Goal: Obtain resource: Download file/media

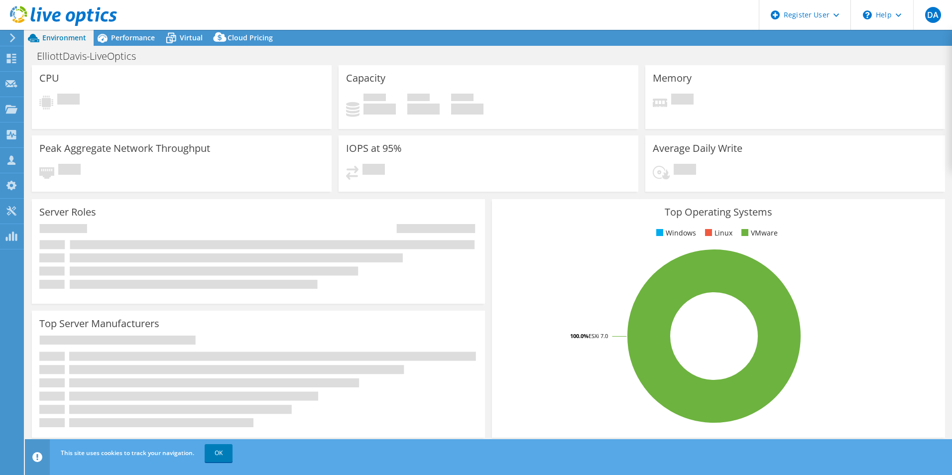
select select "USD"
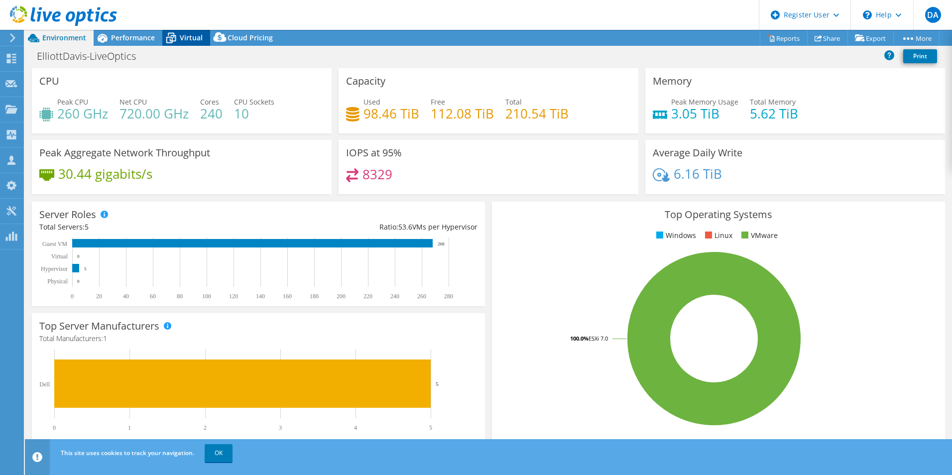
click at [193, 36] on span "Virtual" at bounding box center [191, 37] width 23 height 9
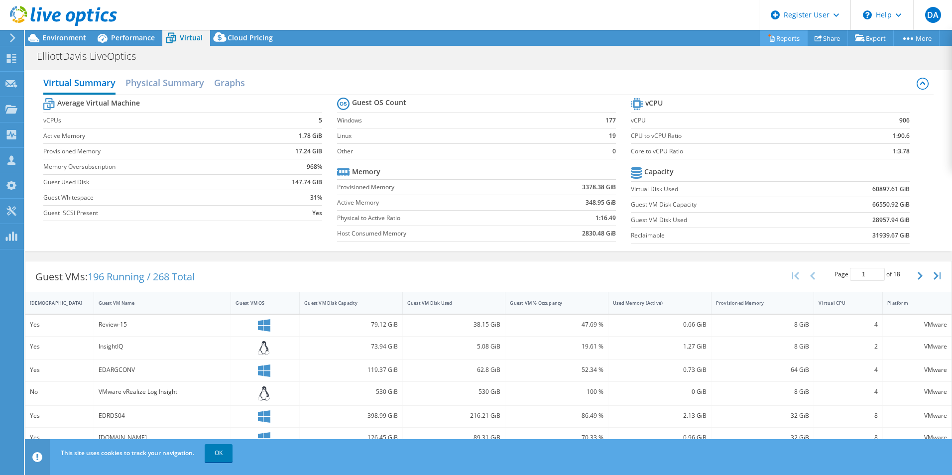
click at [785, 43] on link "Reports" at bounding box center [784, 37] width 48 height 15
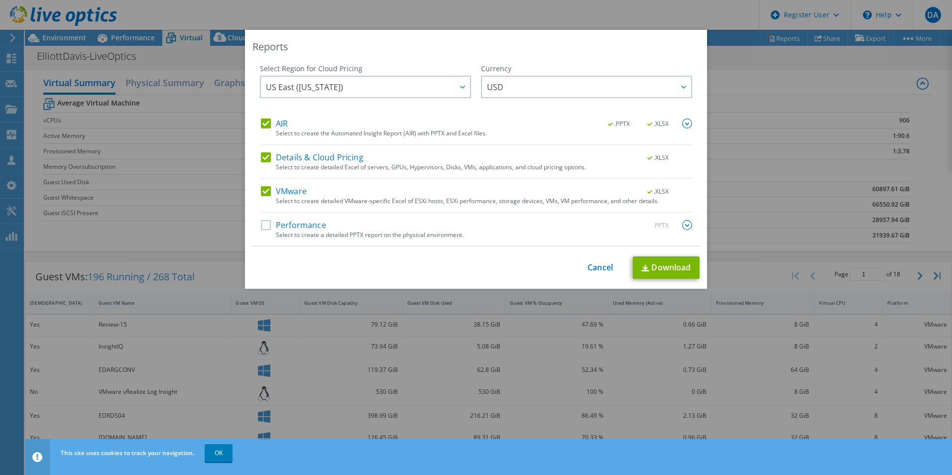
click at [267, 158] on label "Details & Cloud Pricing" at bounding box center [312, 157] width 103 height 10
click at [0, 0] on input "Details & Cloud Pricing" at bounding box center [0, 0] width 0 height 0
click at [267, 158] on label "Details & Cloud Pricing" at bounding box center [312, 157] width 103 height 10
click at [0, 0] on input "Details & Cloud Pricing" at bounding box center [0, 0] width 0 height 0
click at [661, 265] on link "Download" at bounding box center [666, 268] width 67 height 22
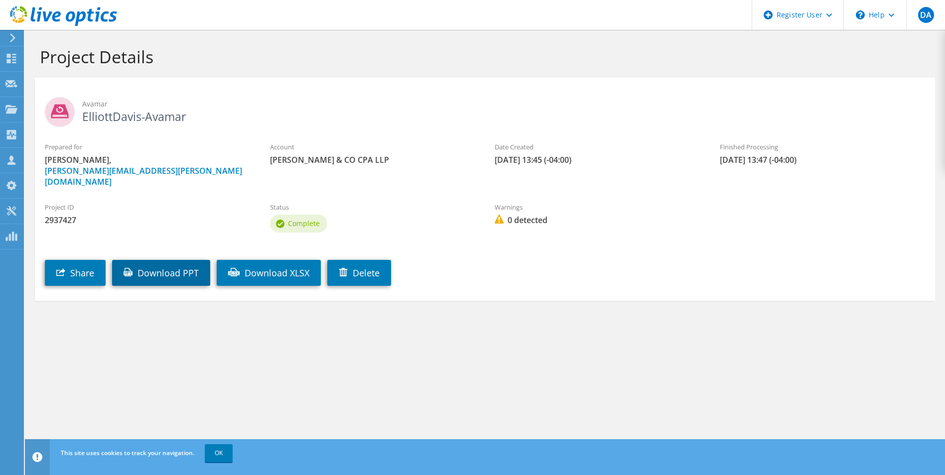
click at [194, 263] on link "Download PPT" at bounding box center [161, 273] width 98 height 26
